Goal: Find specific page/section: Find specific page/section

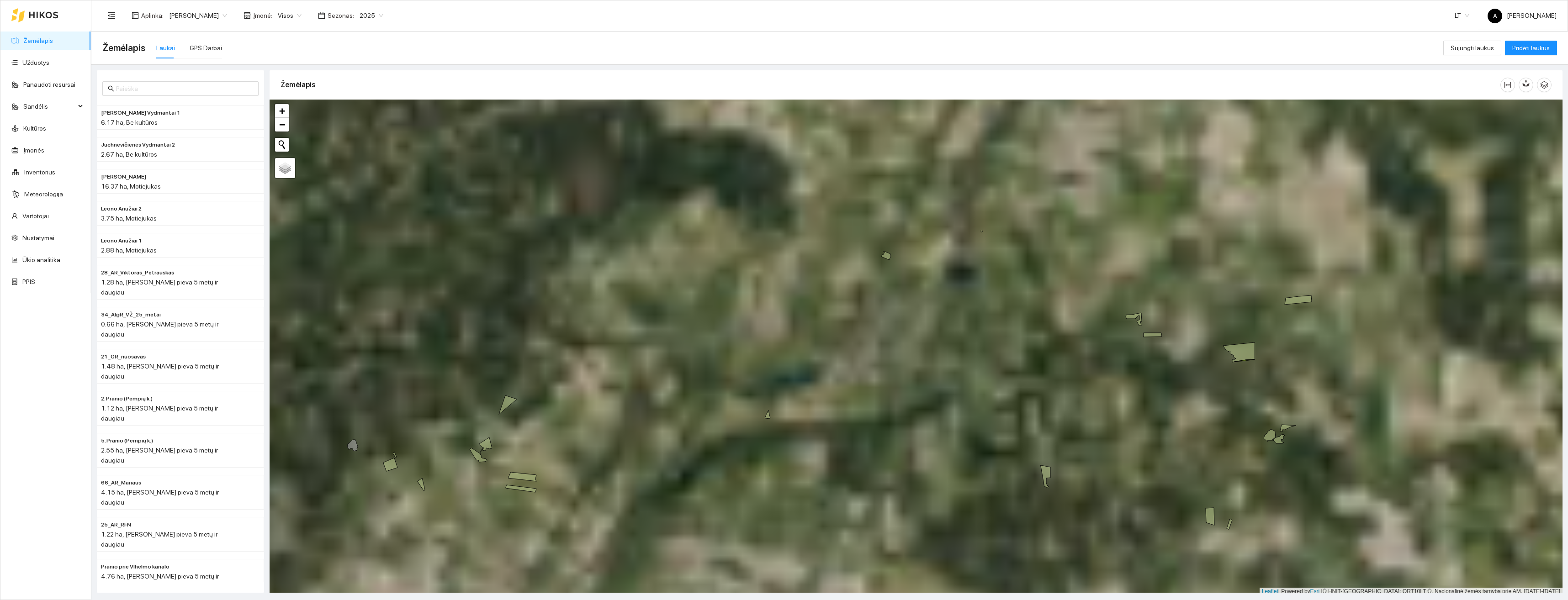
scroll to position [3, 0]
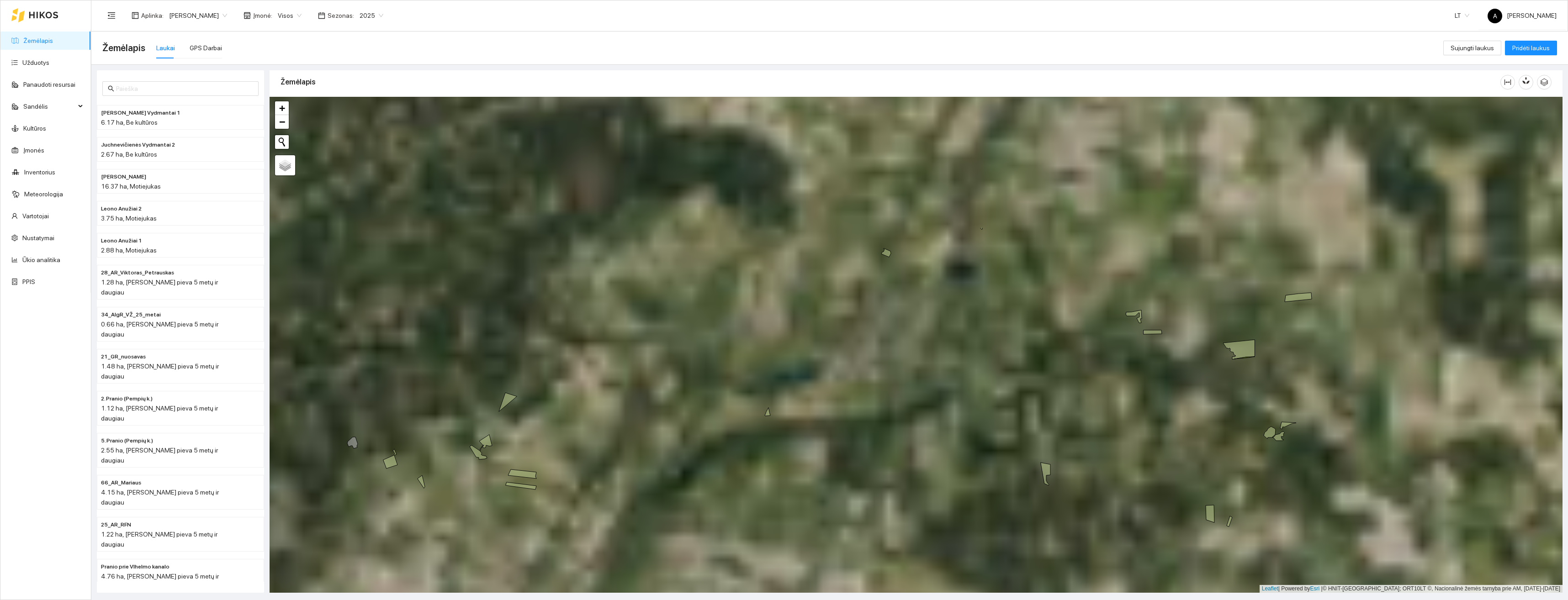
drag, startPoint x: 931, startPoint y: 241, endPoint x: 957, endPoint y: 492, distance: 252.3
click at [956, 554] on div "+ − Nieko nerasta. Bandykite dar kartą. Žemėlapis Palydovas Leaflet | Powered b…" at bounding box center [916, 344] width 1293 height 496
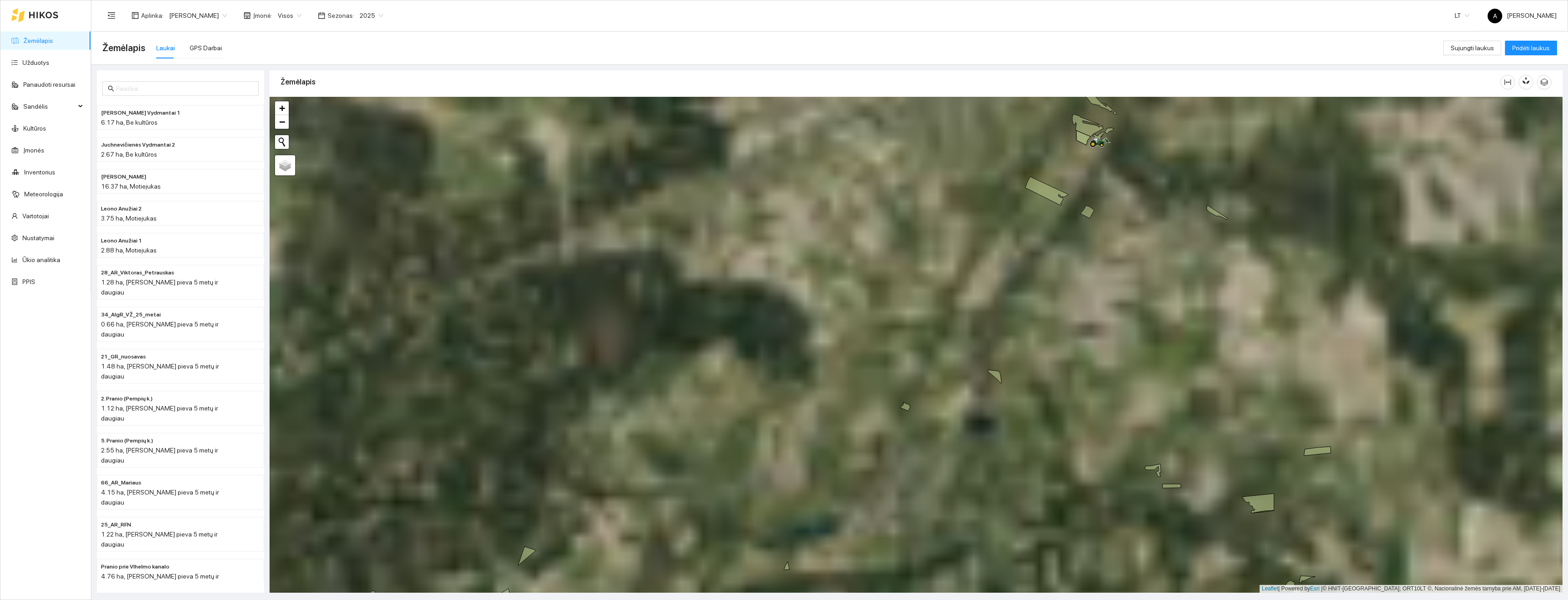
drag, startPoint x: 1049, startPoint y: 243, endPoint x: 999, endPoint y: 334, distance: 103.8
click at [981, 396] on div "+ − Nieko nerasta. Bandykite dar kartą. Žemėlapis Palydovas Leaflet | Powered b…" at bounding box center [916, 344] width 1293 height 496
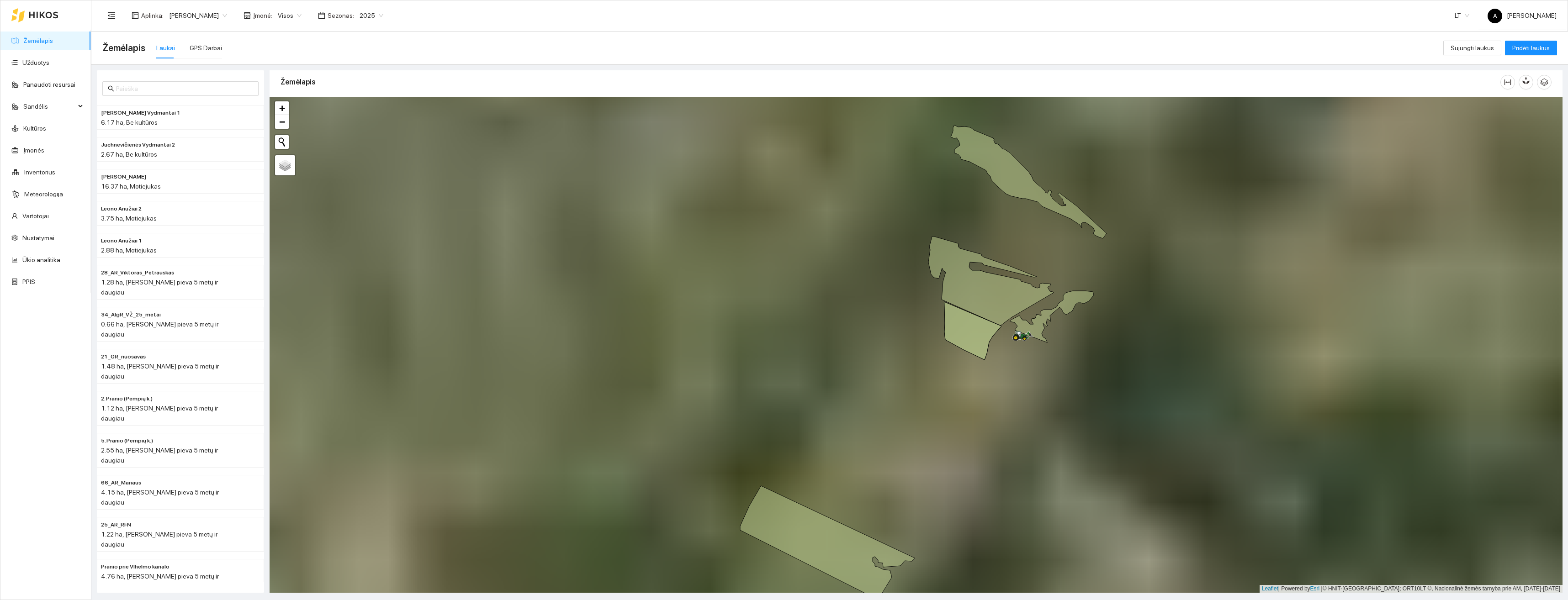
drag, startPoint x: 1016, startPoint y: 281, endPoint x: 1003, endPoint y: 352, distance: 72.2
click at [1005, 360] on div "+ − Nieko nerasta. Bandykite dar kartą. Žemėlapis Palydovas Leaflet | Powered b…" at bounding box center [916, 344] width 1293 height 496
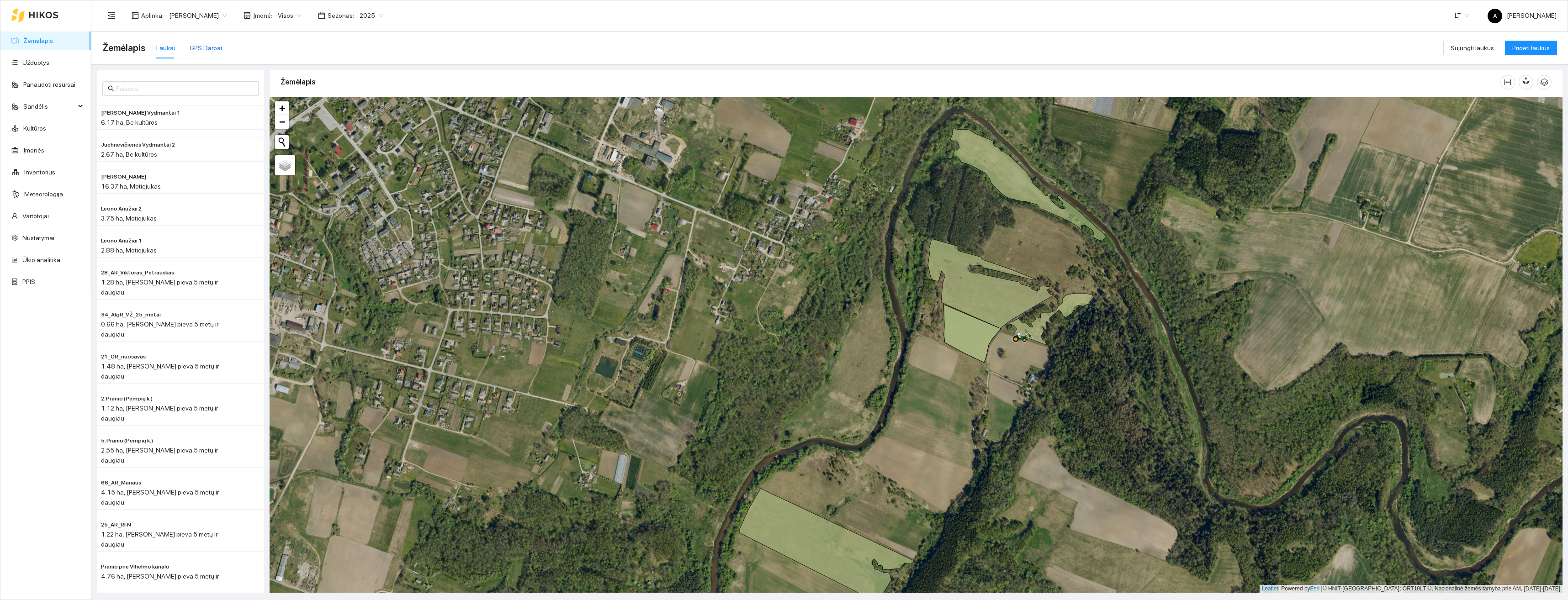
click at [211, 52] on div "GPS Darbai" at bounding box center [205, 48] width 32 height 10
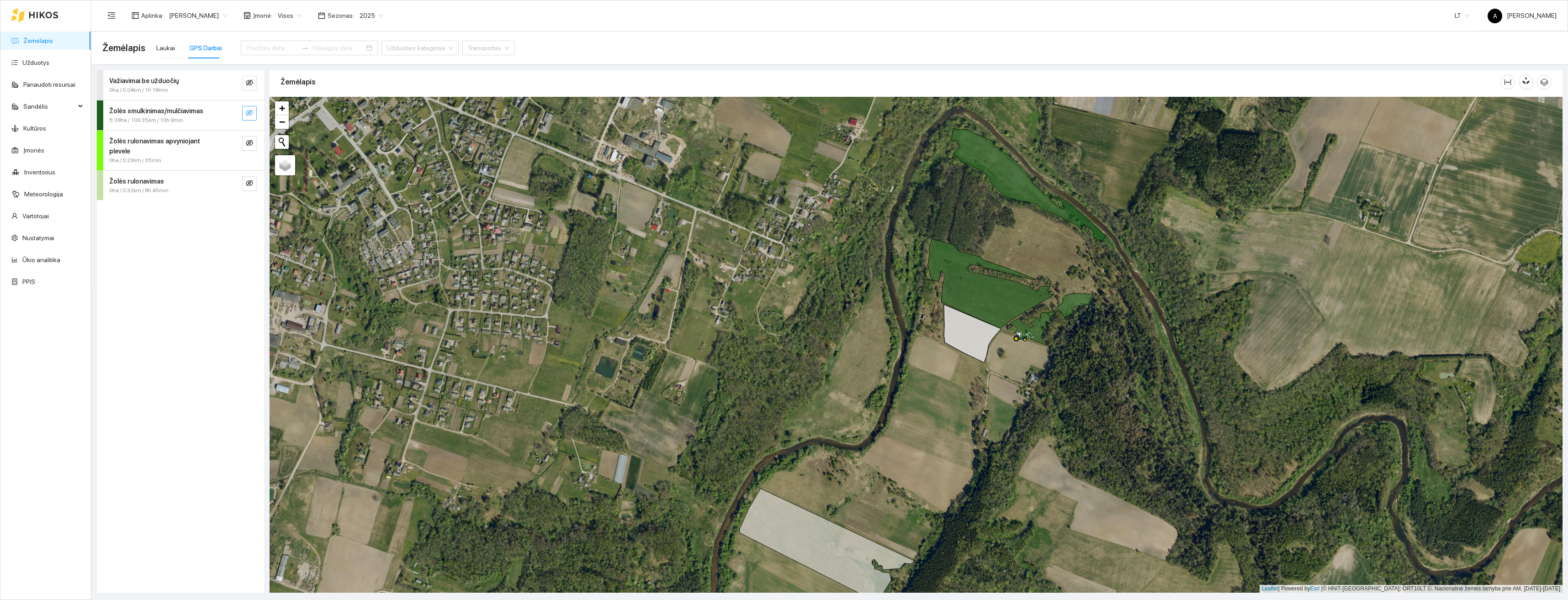
click at [247, 110] on icon "eye-invisible" at bounding box center [250, 113] width 7 height 7
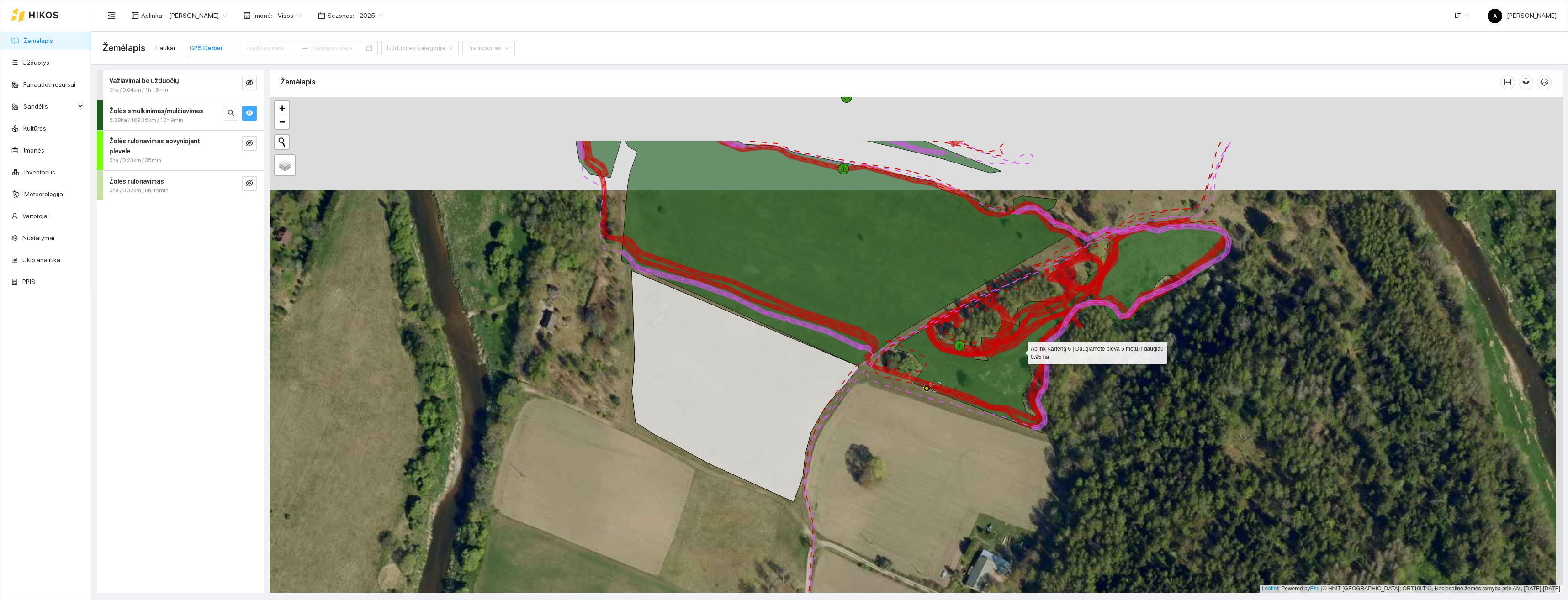
drag, startPoint x: 1026, startPoint y: 256, endPoint x: 1020, endPoint y: 349, distance: 93.2
click at [1020, 349] on icon at bounding box center [1062, 330] width 336 height 207
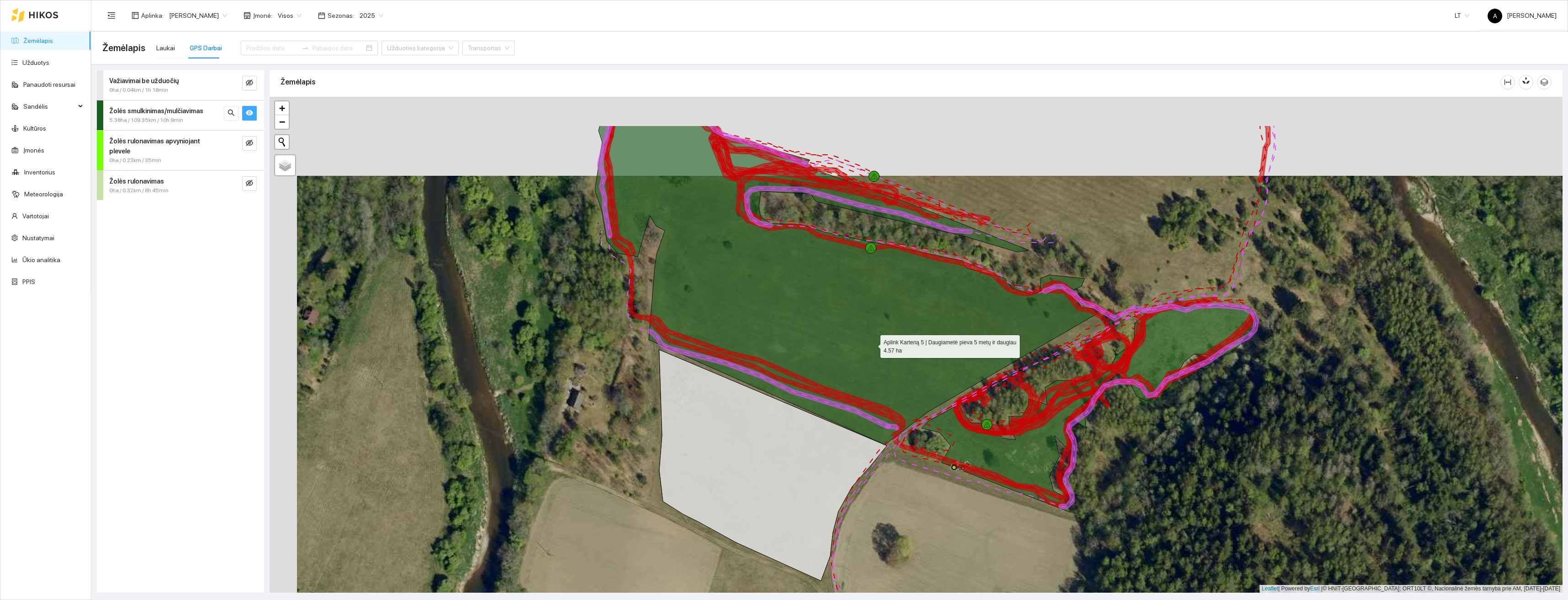
drag, startPoint x: 844, startPoint y: 265, endPoint x: 872, endPoint y: 345, distance: 84.8
click at [872, 345] on icon at bounding box center [845, 285] width 502 height 319
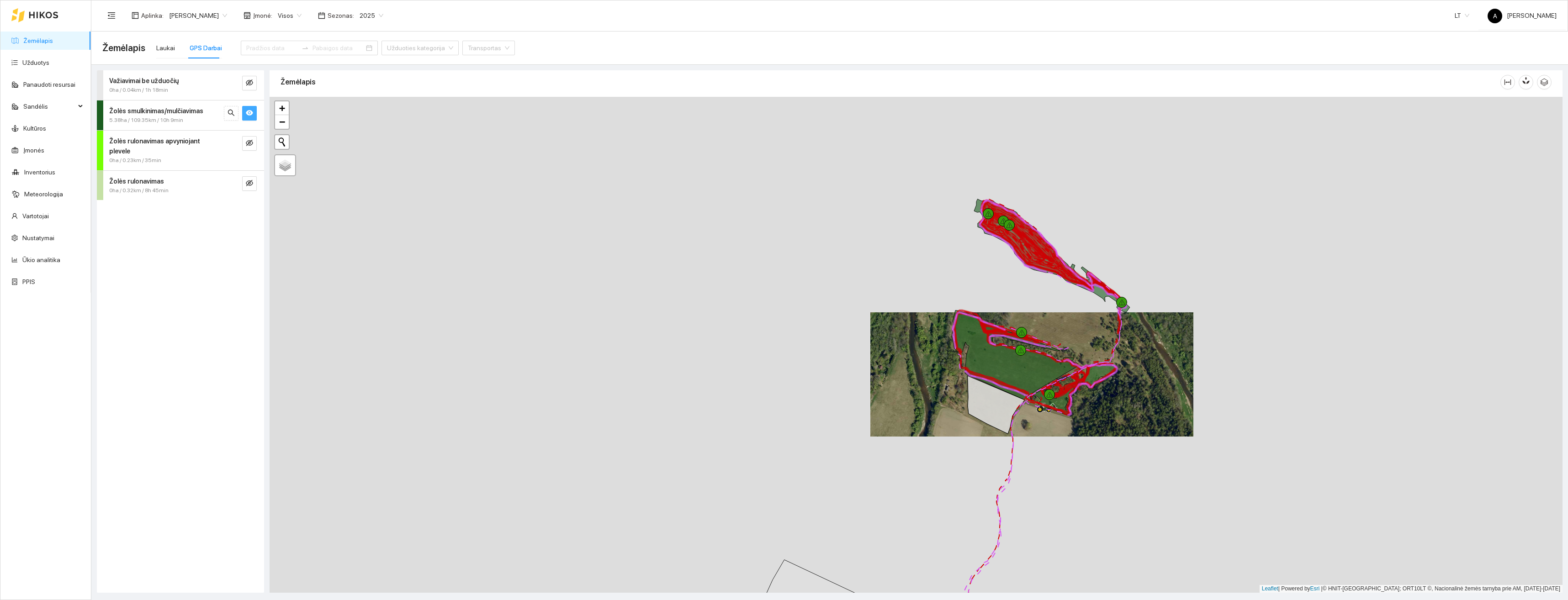
drag, startPoint x: 1073, startPoint y: 190, endPoint x: 1070, endPoint y: 330, distance: 140.0
click at [1070, 330] on div at bounding box center [916, 344] width 1293 height 496
